Goal: Find specific page/section: Find specific page/section

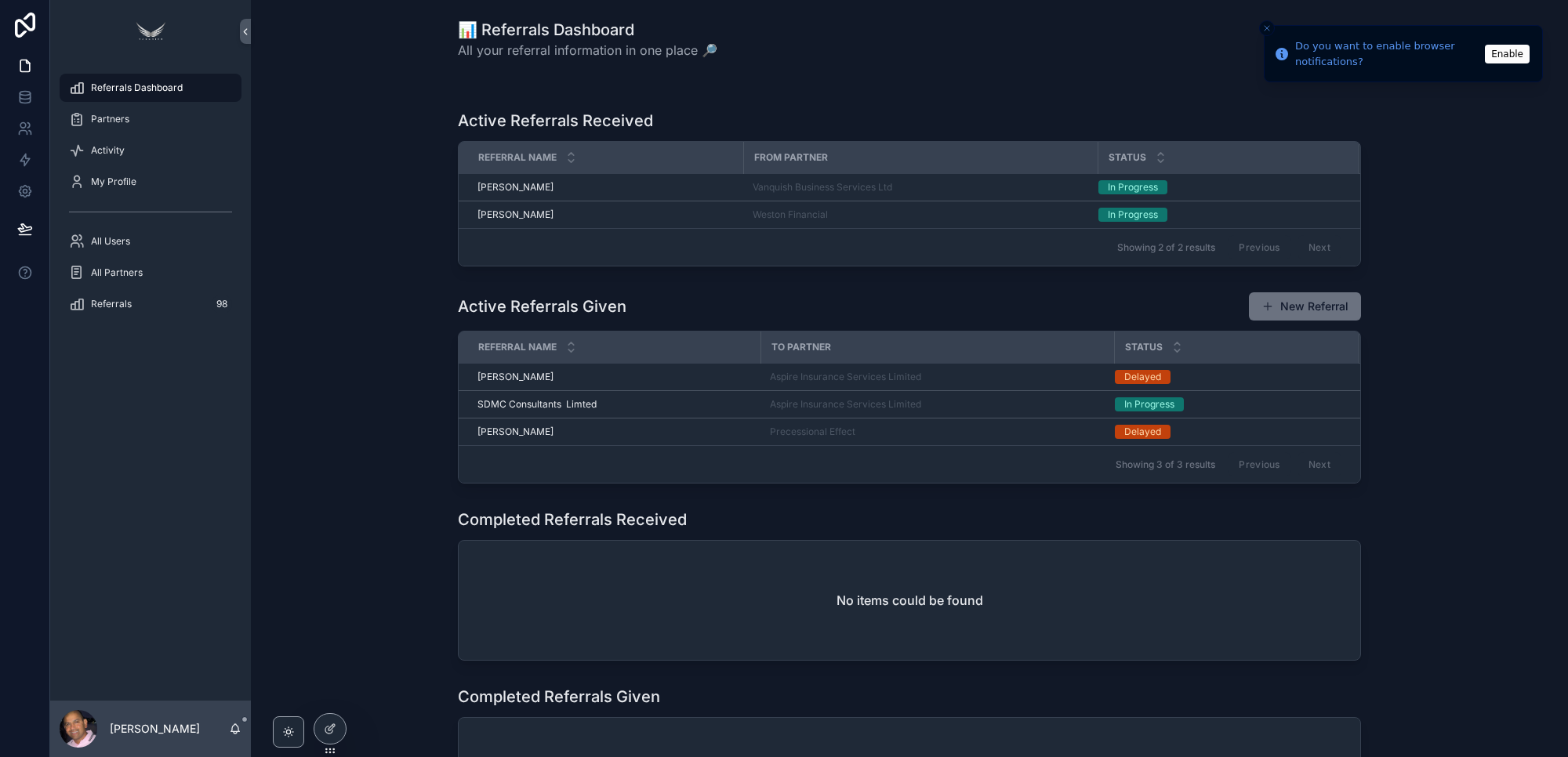
drag, startPoint x: 1467, startPoint y: 275, endPoint x: 1500, endPoint y: 220, distance: 64.1
click at [126, 118] on span "Partners" at bounding box center [111, 119] width 39 height 13
